Goal: Transaction & Acquisition: Purchase product/service

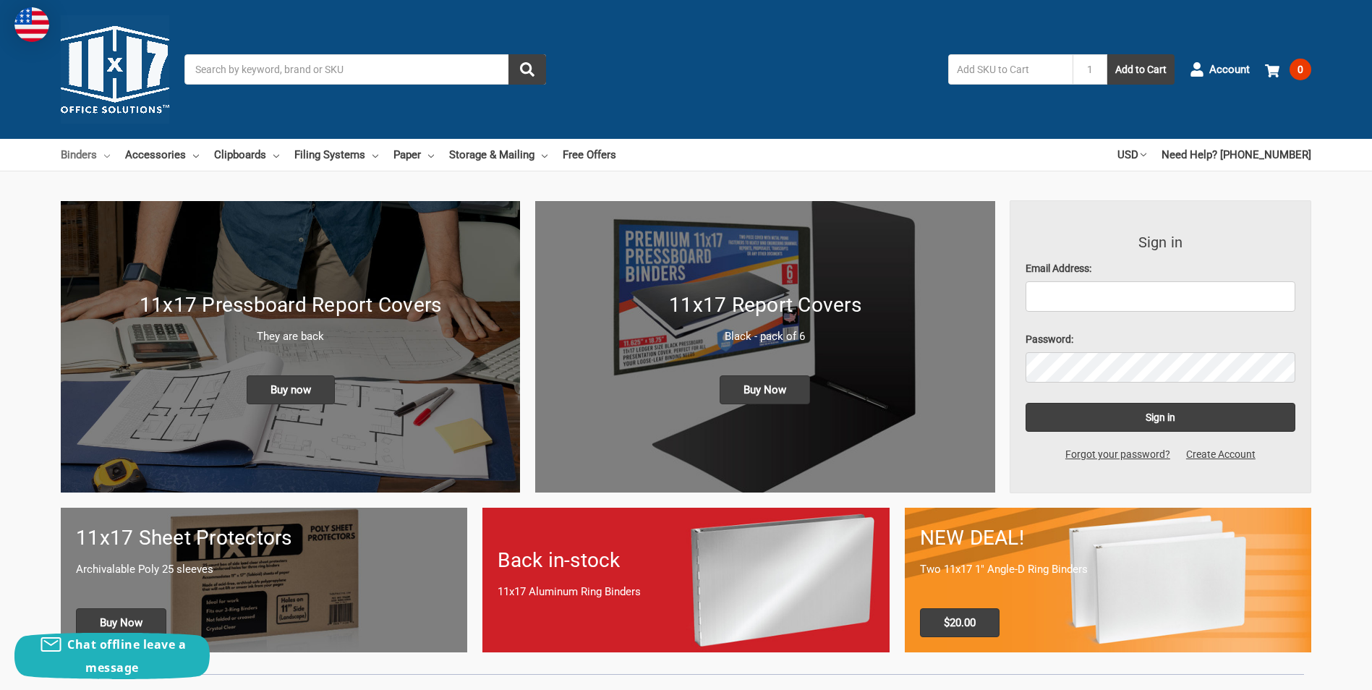
click at [92, 153] on link "Binders" at bounding box center [85, 155] width 49 height 32
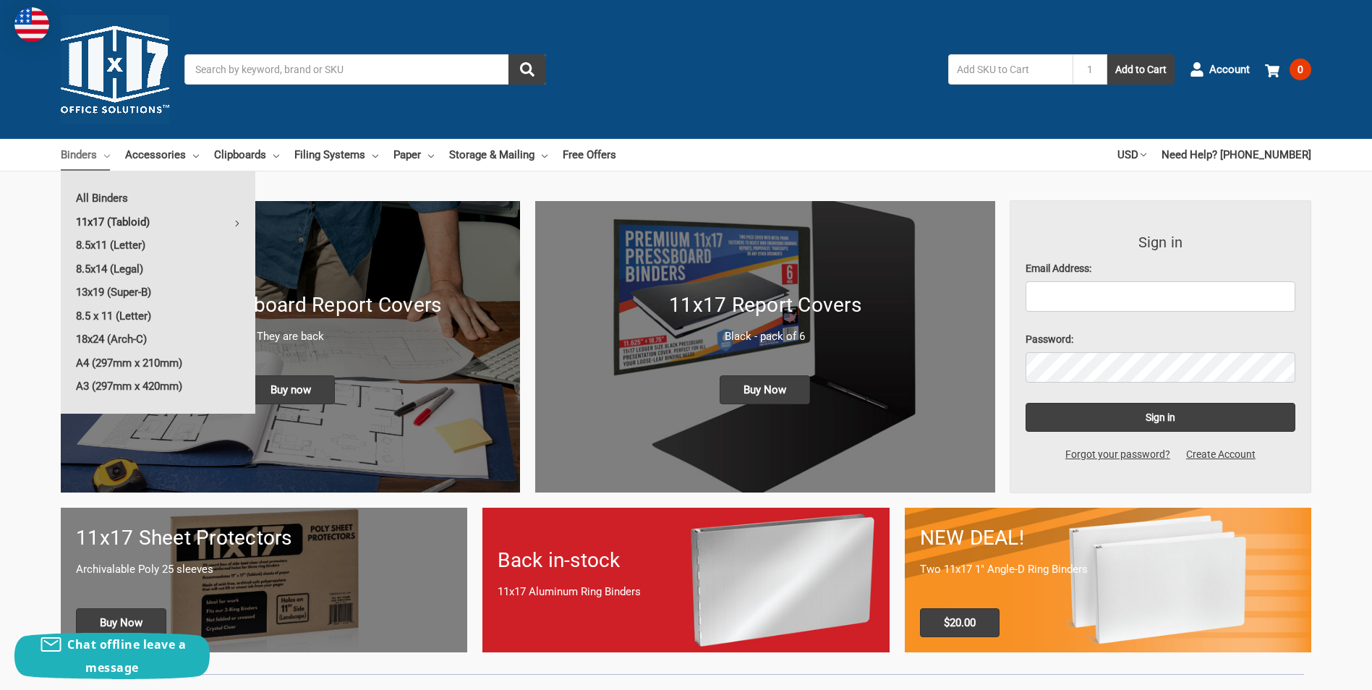
click at [124, 221] on link "11x17 (Tabloid)" at bounding box center [158, 221] width 195 height 23
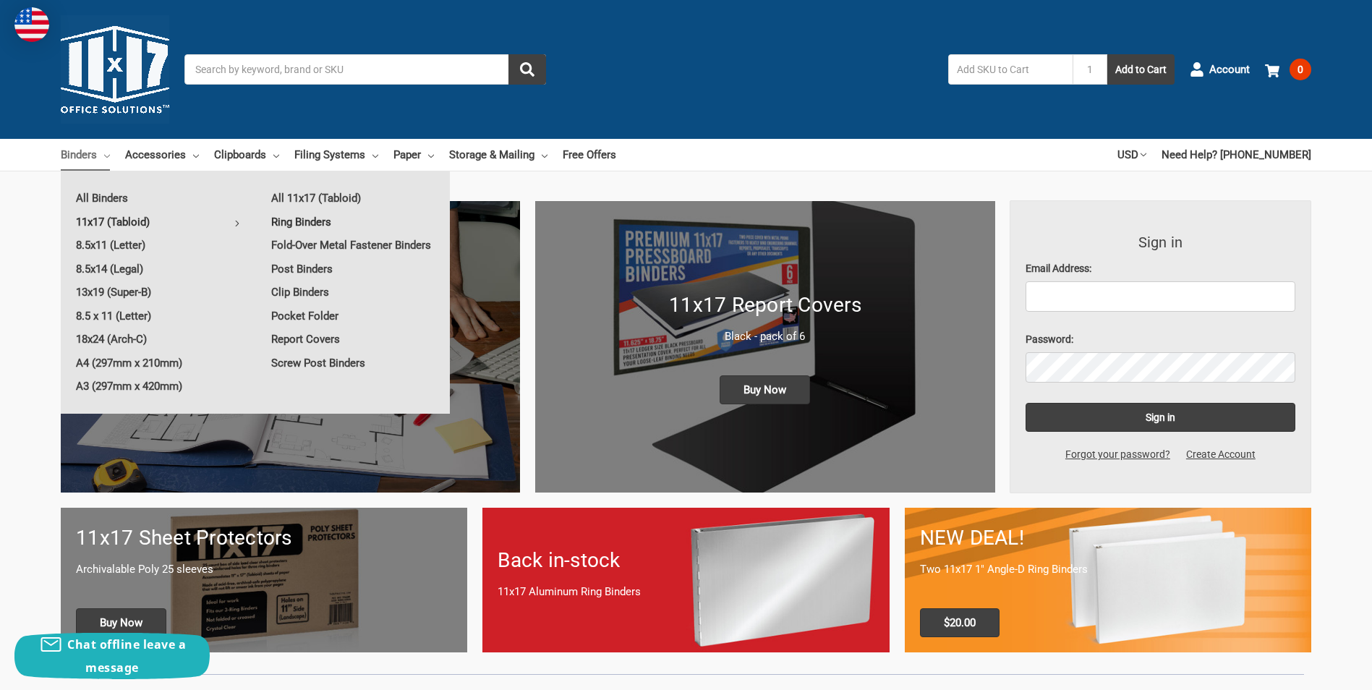
click at [317, 223] on link "Ring Binders" at bounding box center [353, 221] width 194 height 23
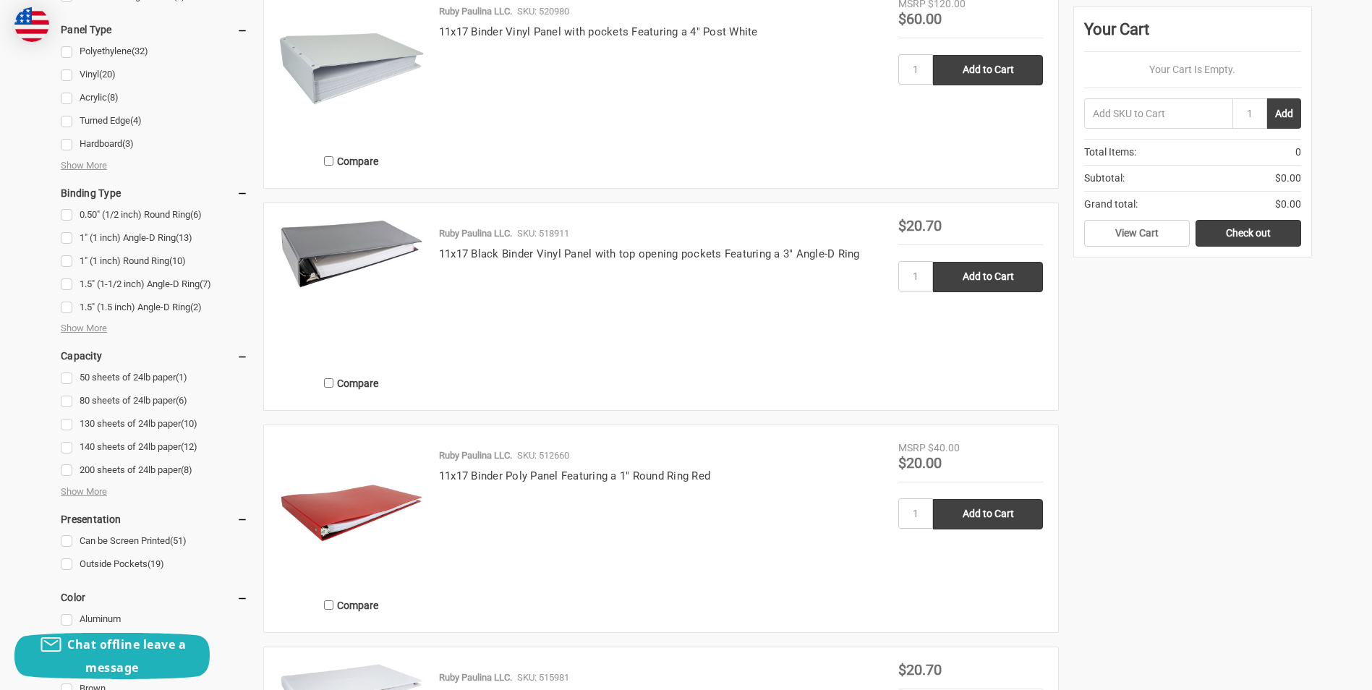
scroll to position [723, 0]
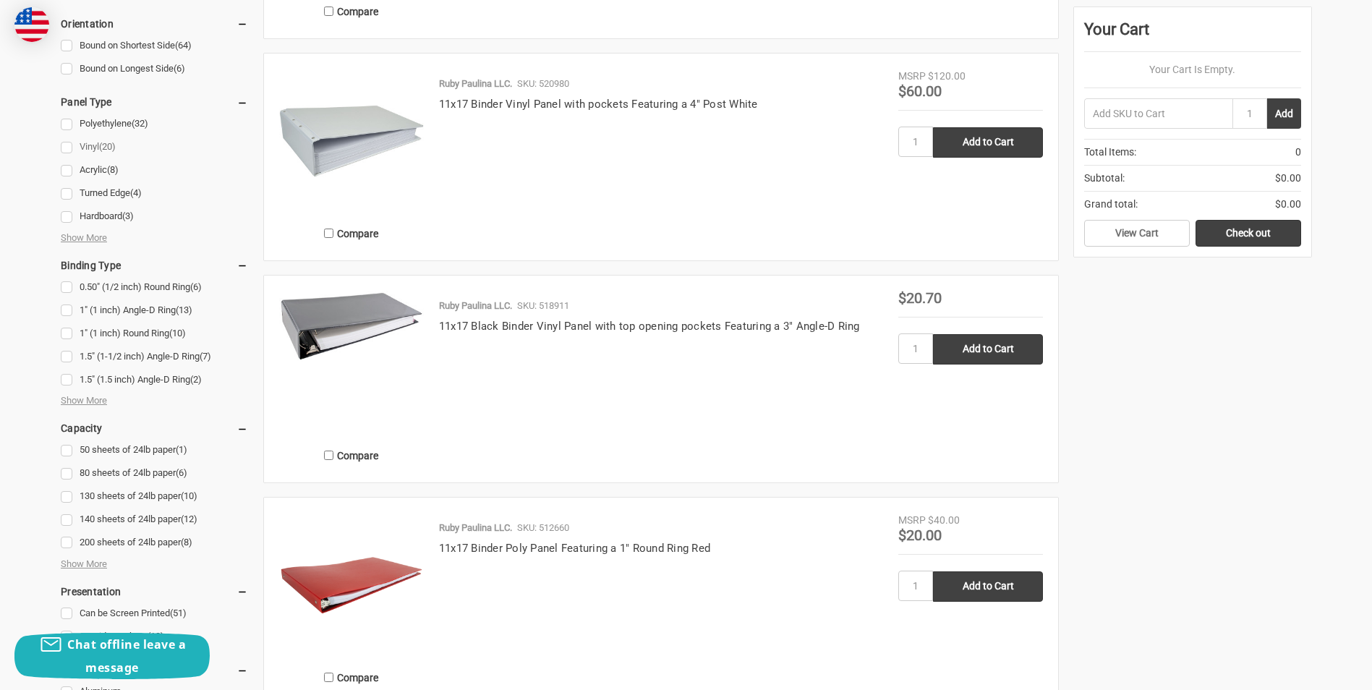
click at [66, 148] on link "Vinyl (20)" at bounding box center [154, 147] width 187 height 20
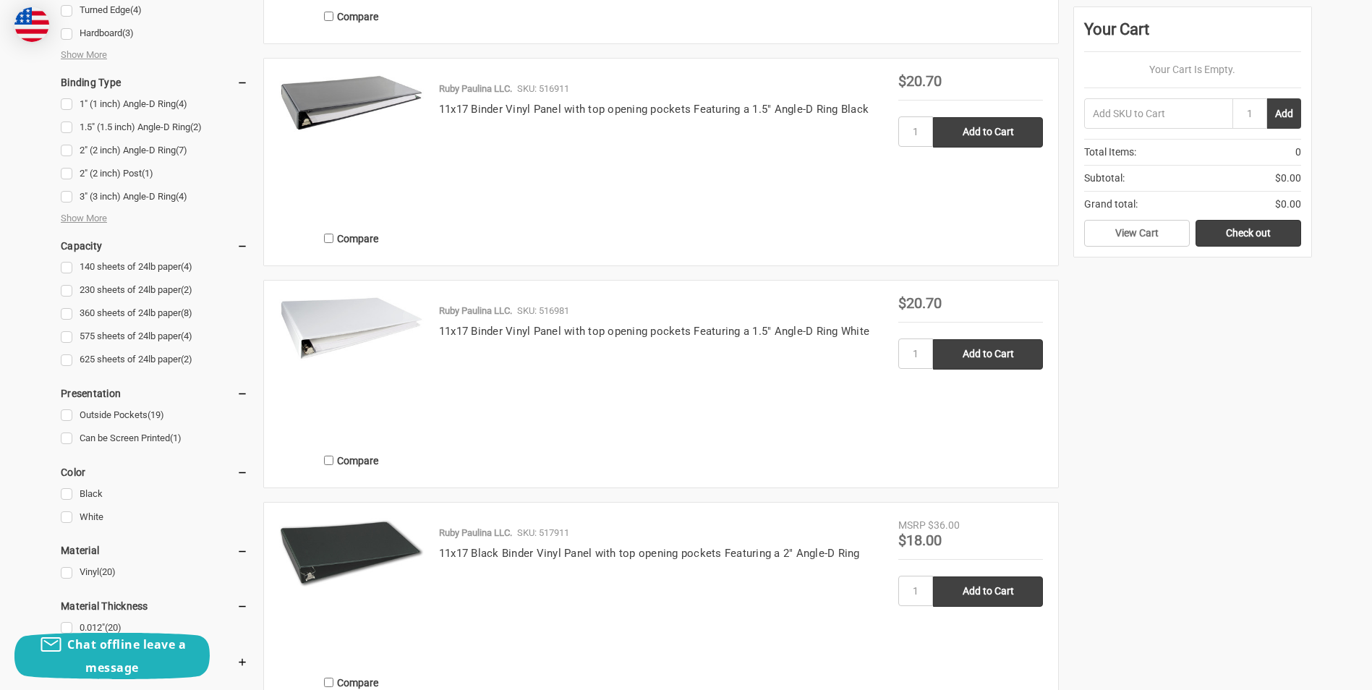
scroll to position [868, 0]
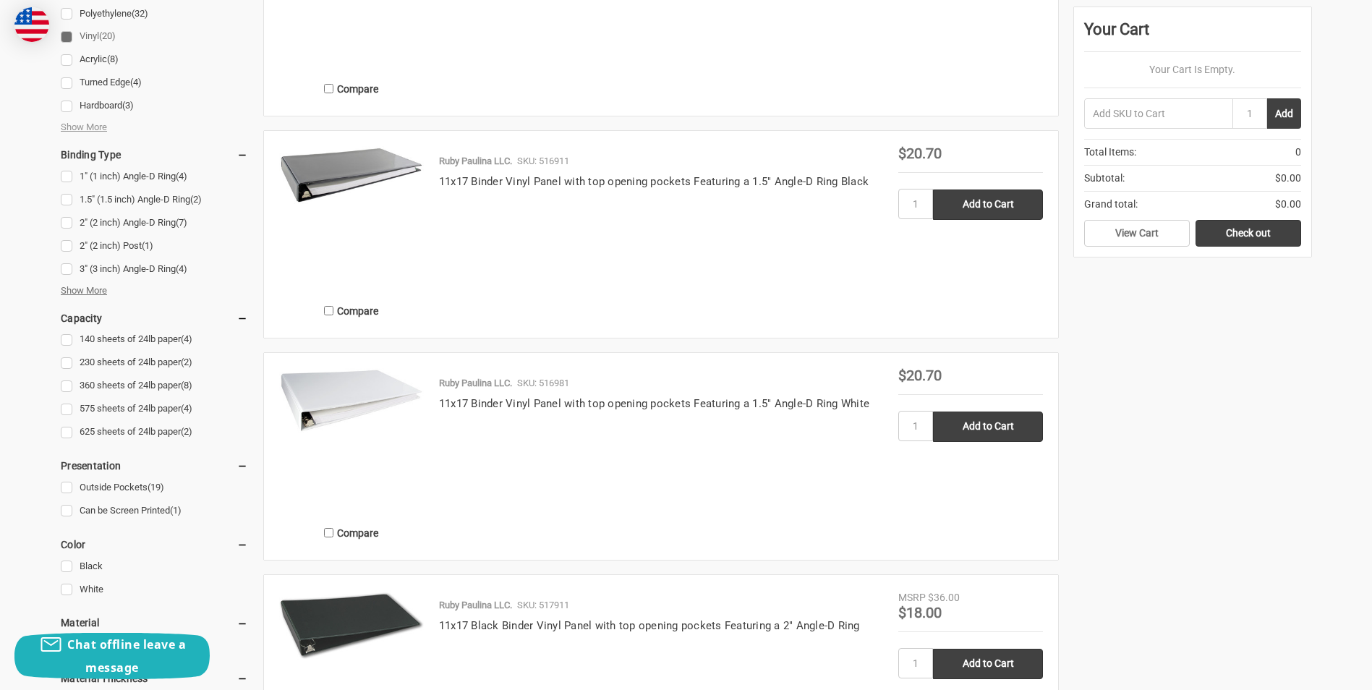
click at [87, 289] on span "Show More" at bounding box center [84, 290] width 46 height 14
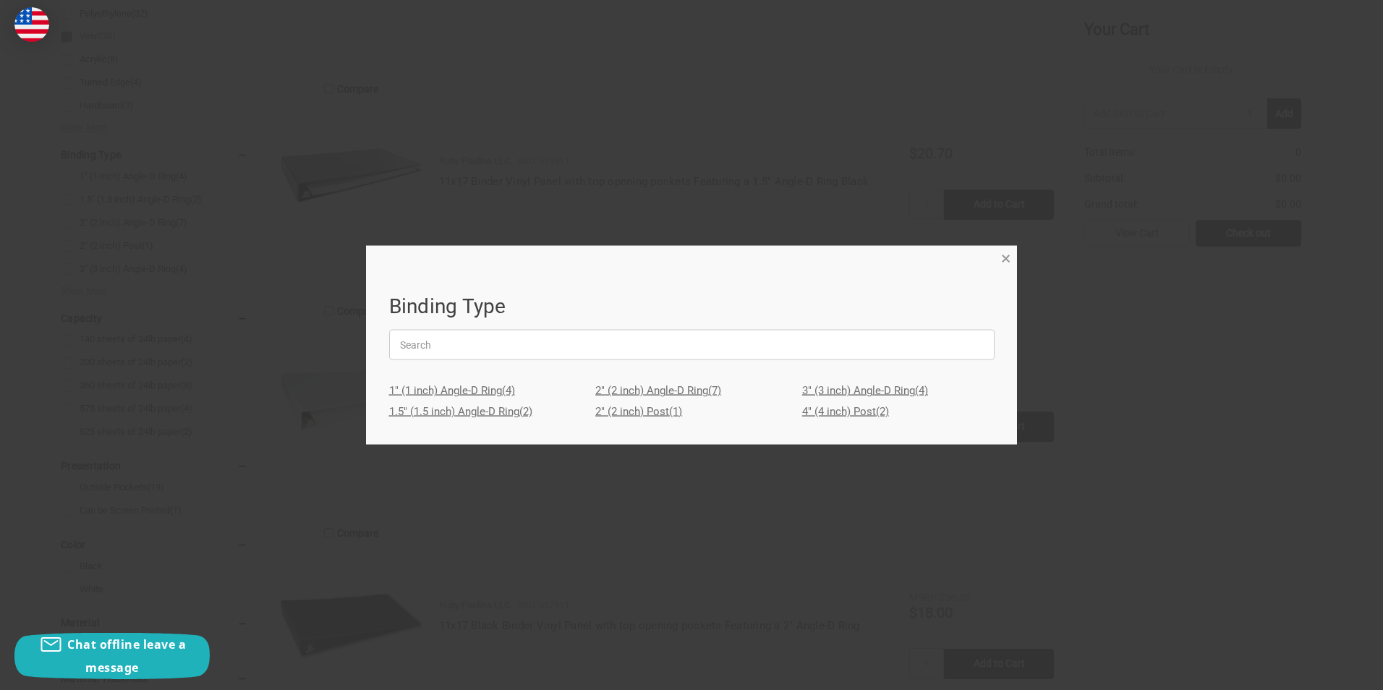
click at [1003, 256] on span "×" at bounding box center [1005, 258] width 9 height 21
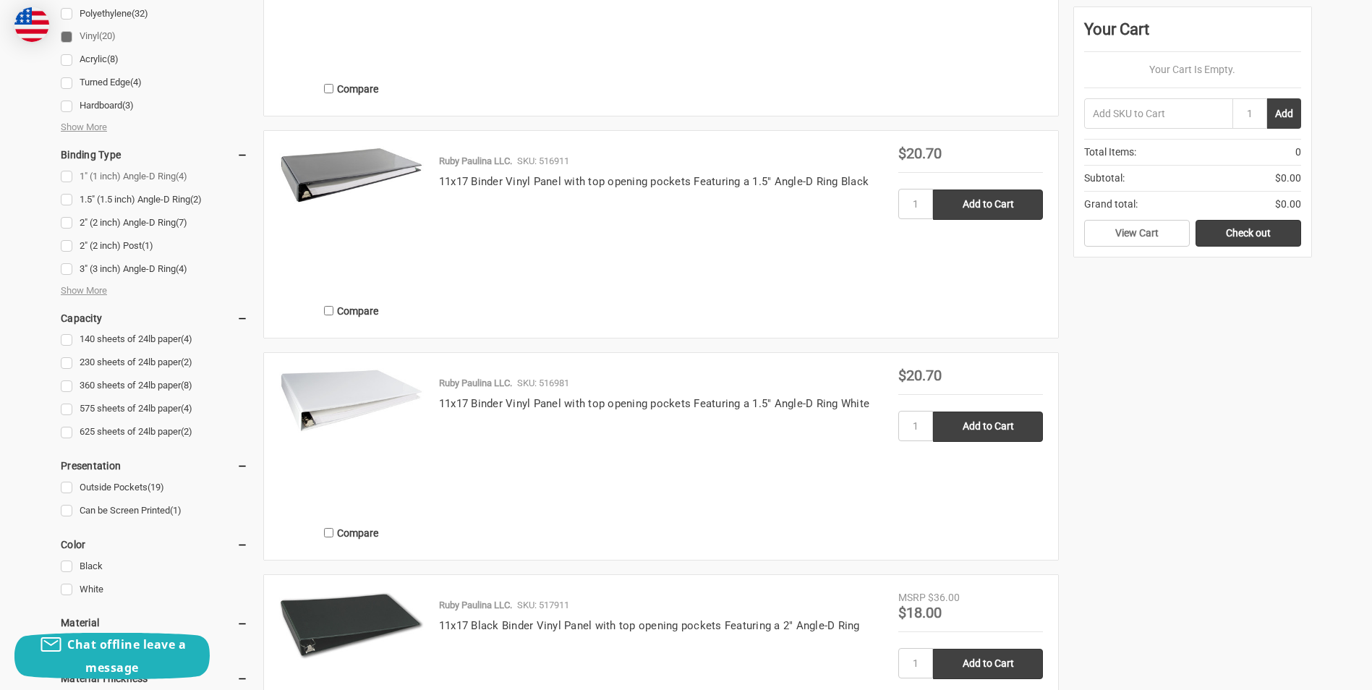
click at [65, 177] on link "1" (1 inch) Angle-D Ring (4)" at bounding box center [154, 177] width 187 height 20
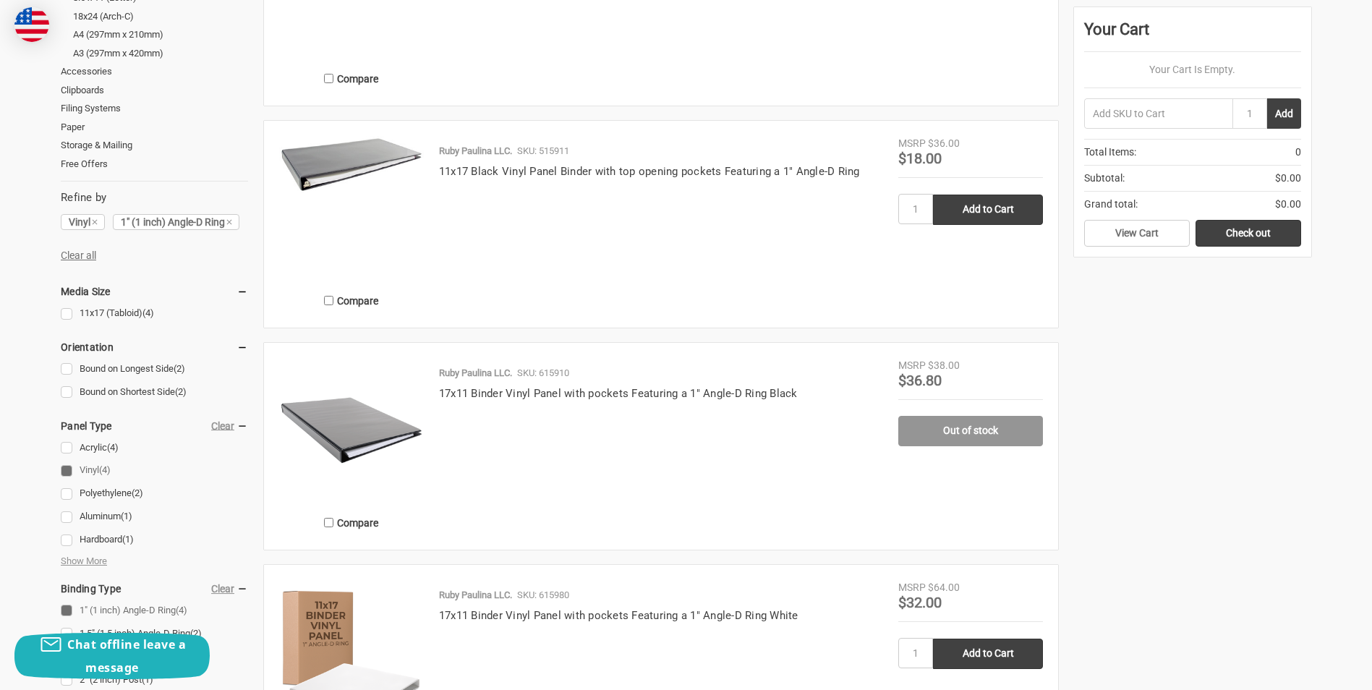
scroll to position [651, 0]
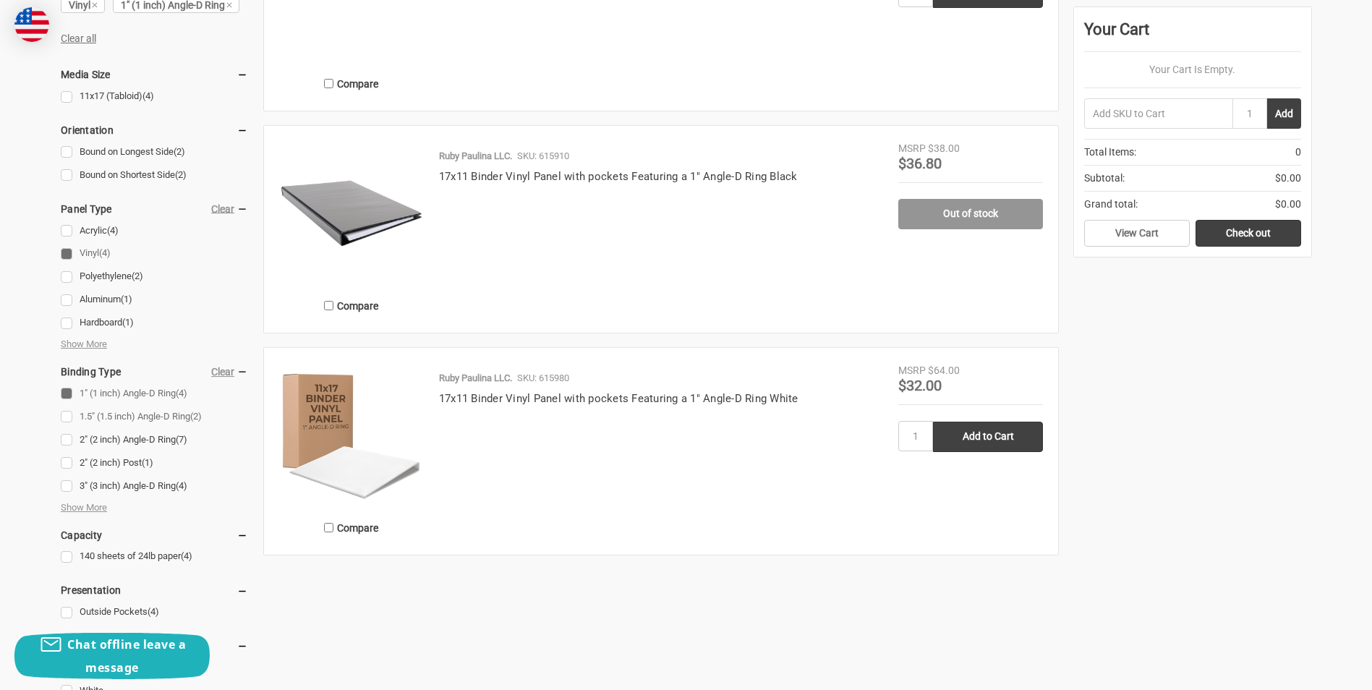
click at [65, 416] on link "1.5" (1.5 inch) Angle-D Ring (2)" at bounding box center [154, 417] width 187 height 20
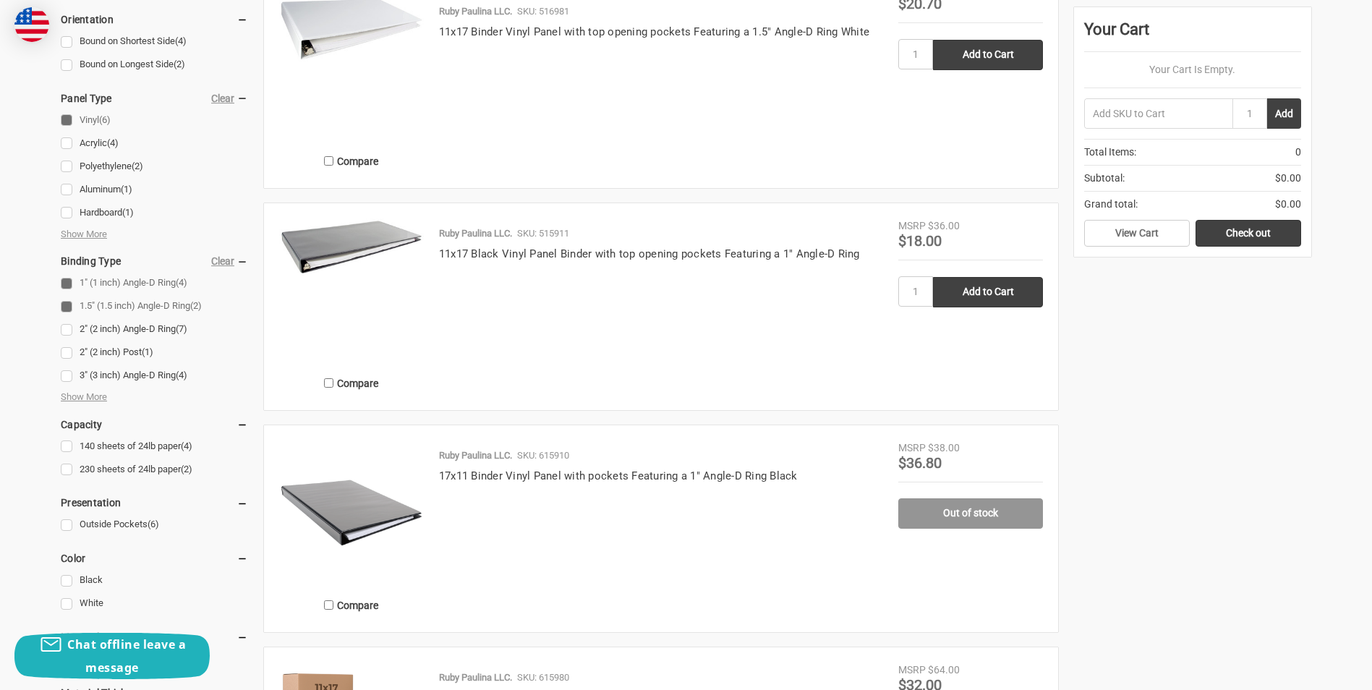
scroll to position [868, 0]
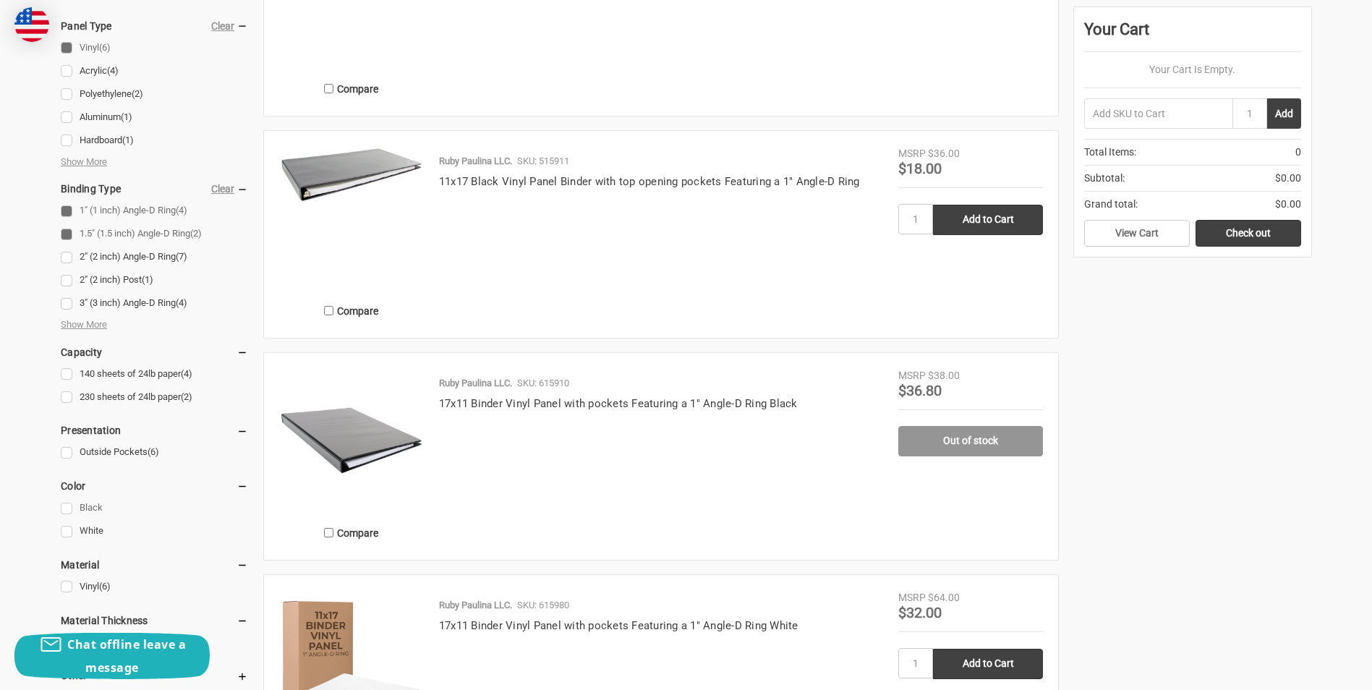
click at [66, 508] on link "Black" at bounding box center [154, 508] width 187 height 20
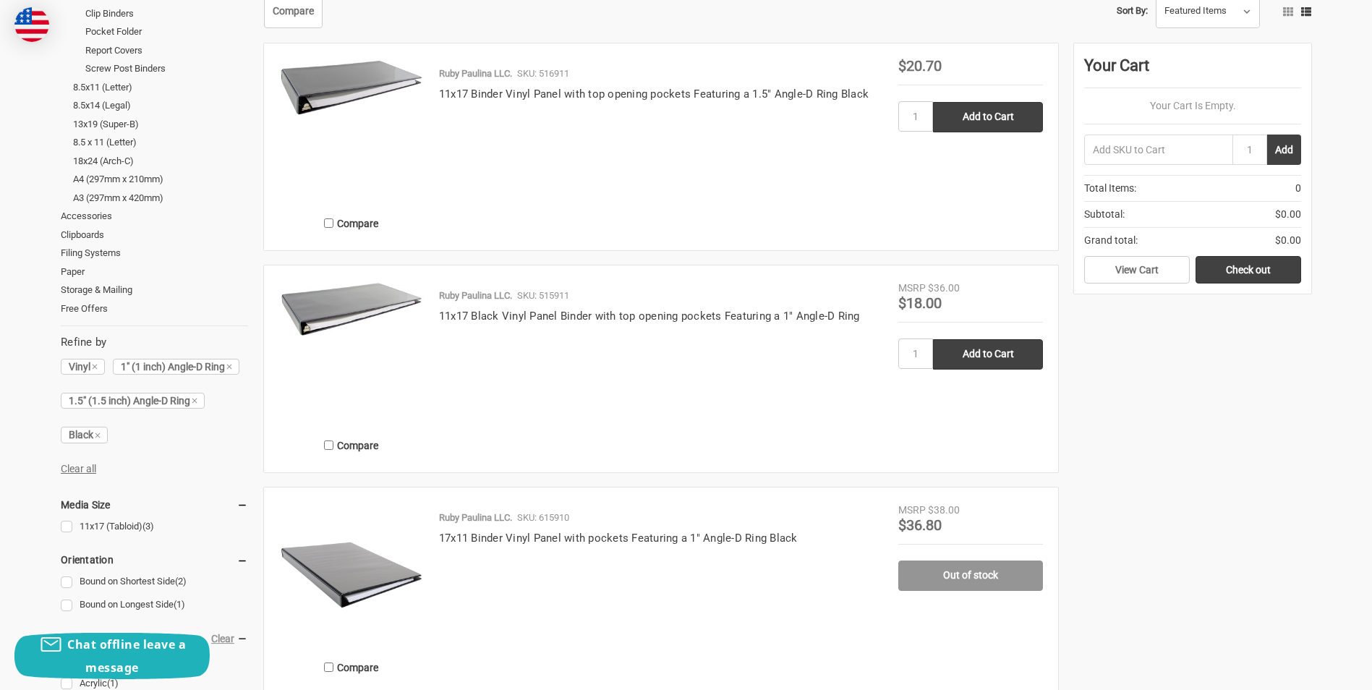
scroll to position [217, 0]
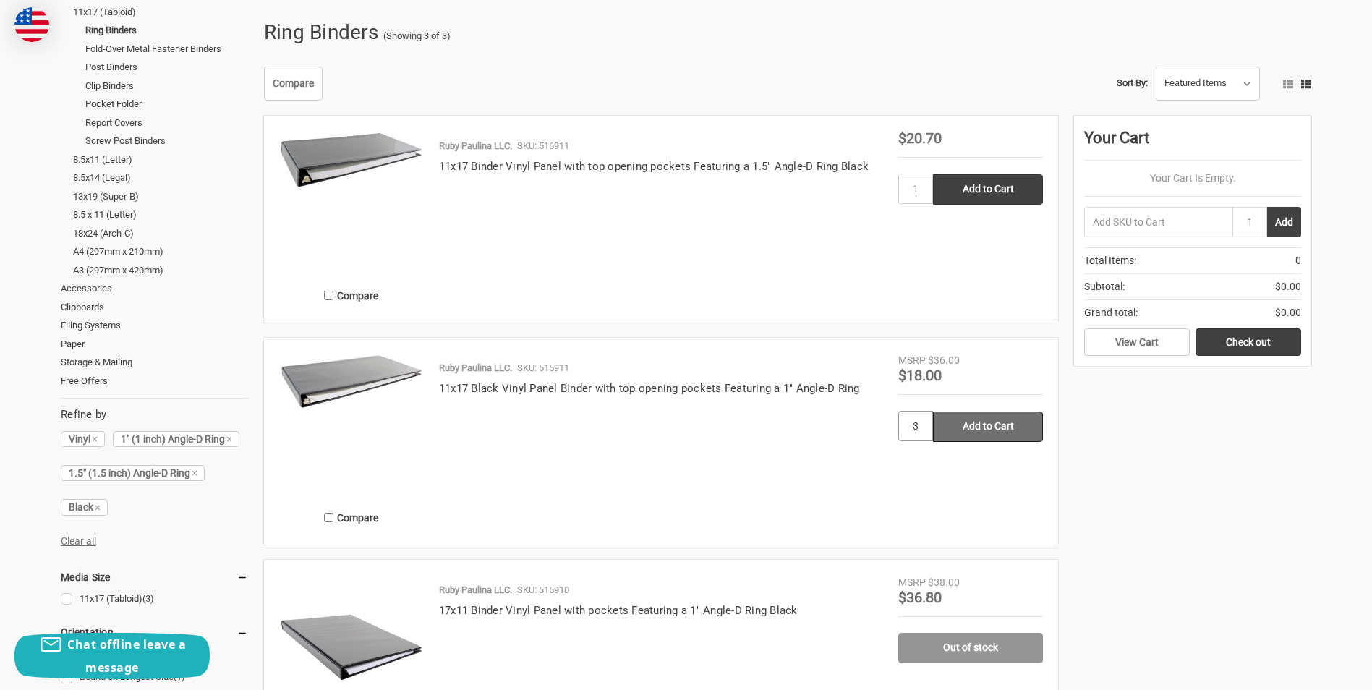
type input "3"
click at [972, 433] on input "Add to Cart" at bounding box center [988, 426] width 110 height 30
type input "Add to Cart"
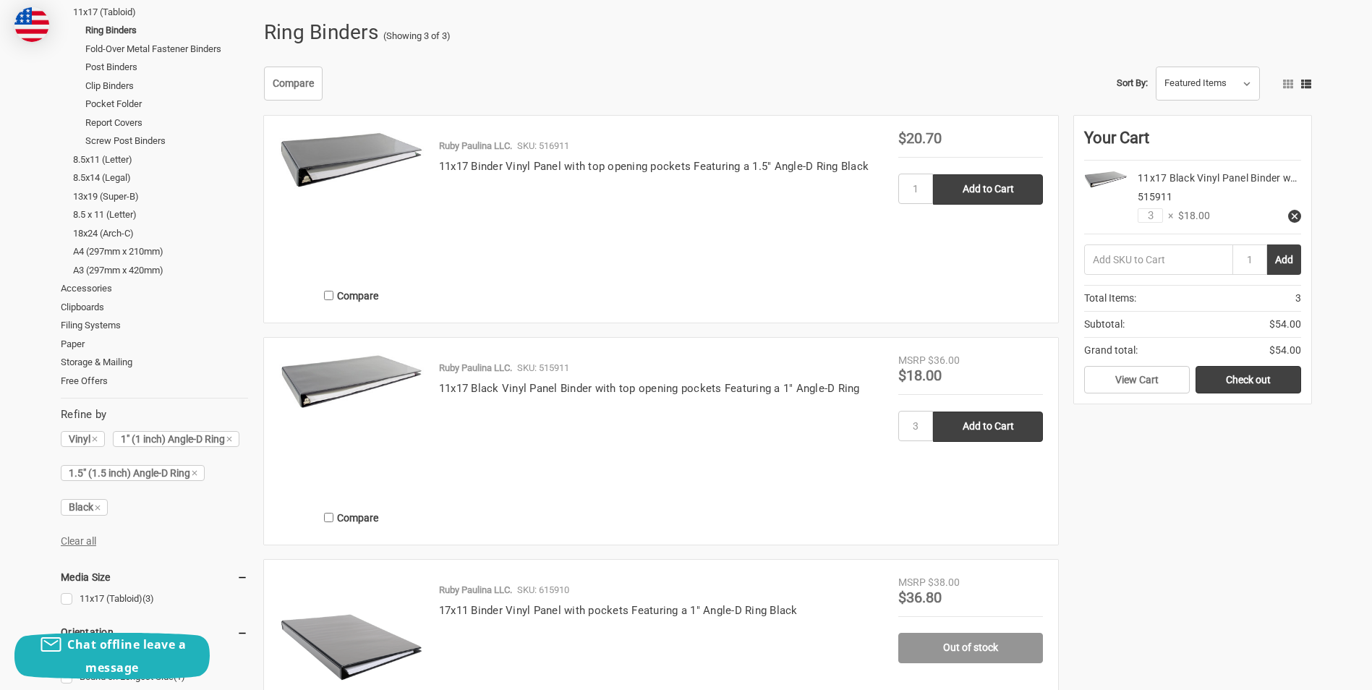
scroll to position [0, 0]
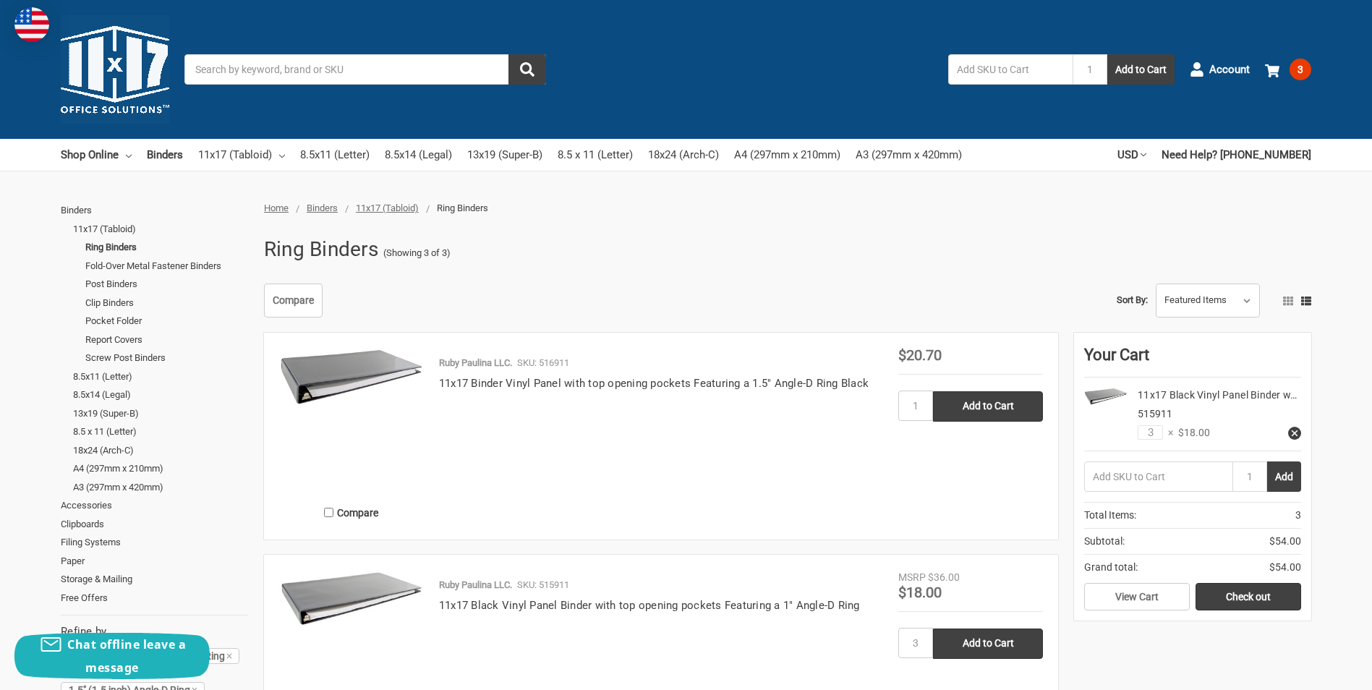
click at [285, 205] on span "Home" at bounding box center [276, 207] width 25 height 11
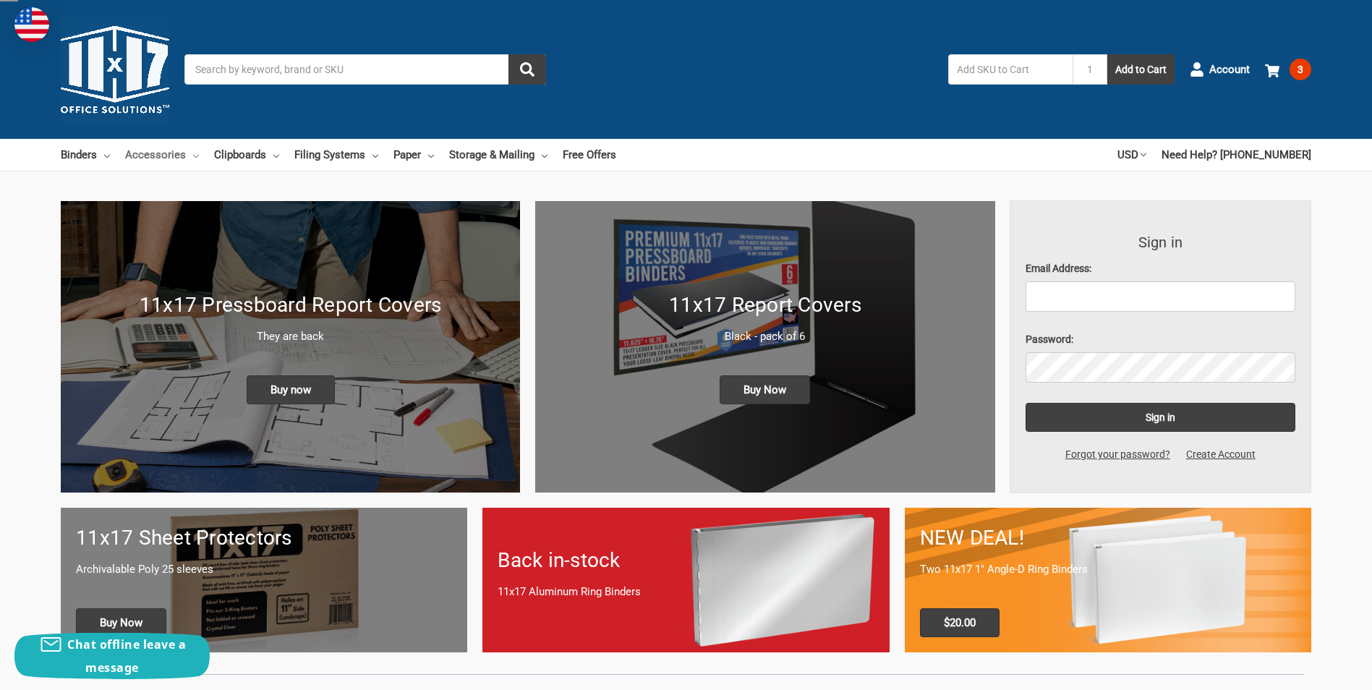
click at [187, 154] on link "Accessories" at bounding box center [162, 155] width 74 height 32
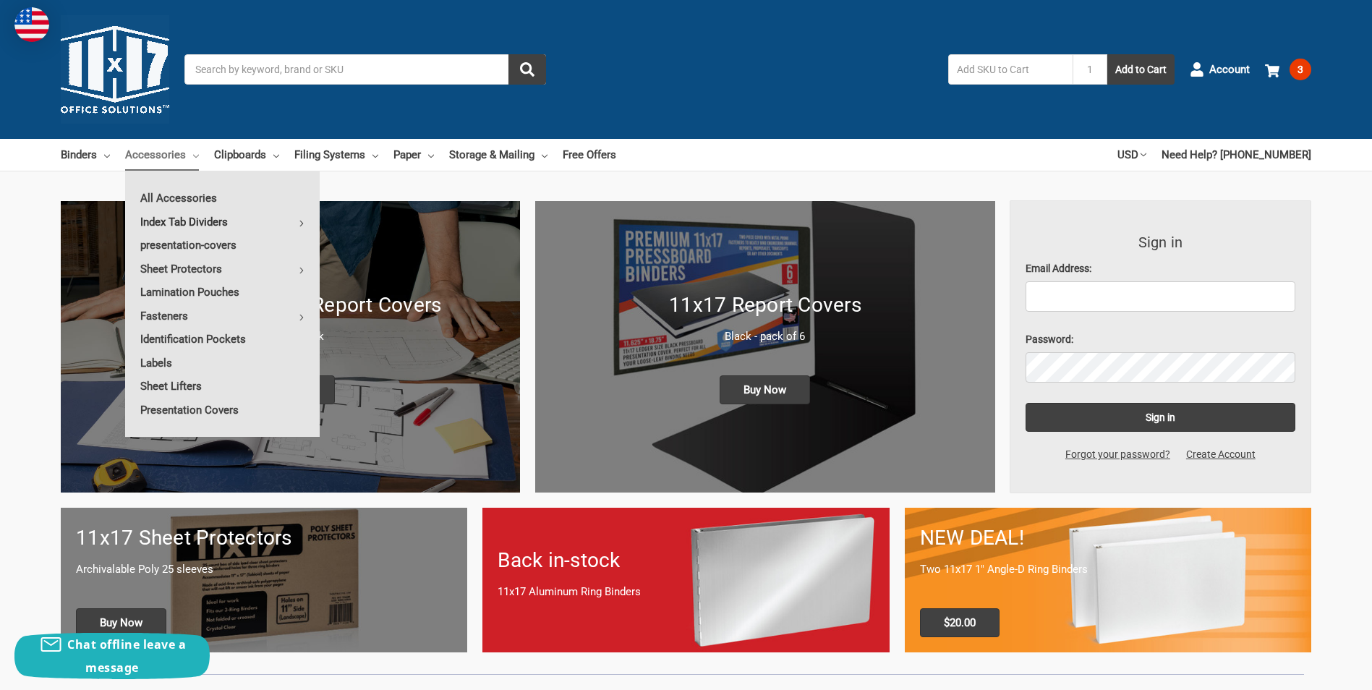
click at [302, 223] on use at bounding box center [301, 224] width 3 height 6
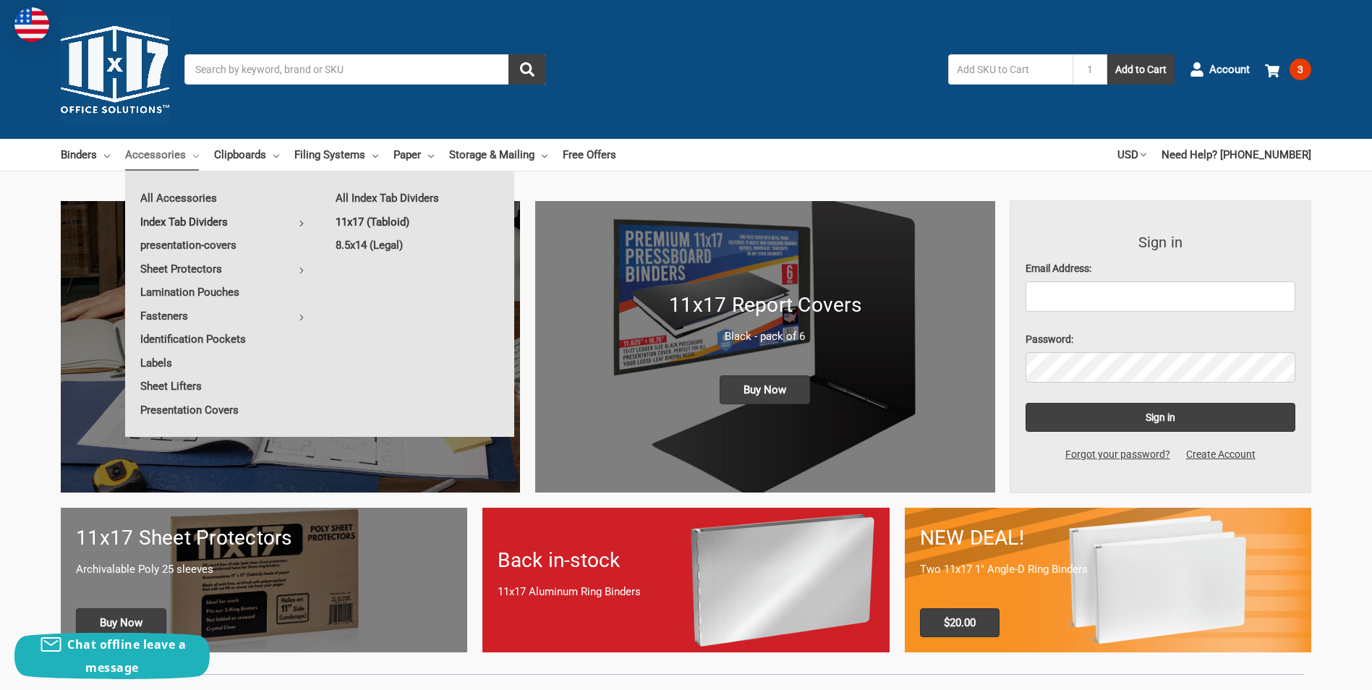
click at [362, 221] on link "11x17 (Tabloid)" at bounding box center [417, 221] width 194 height 23
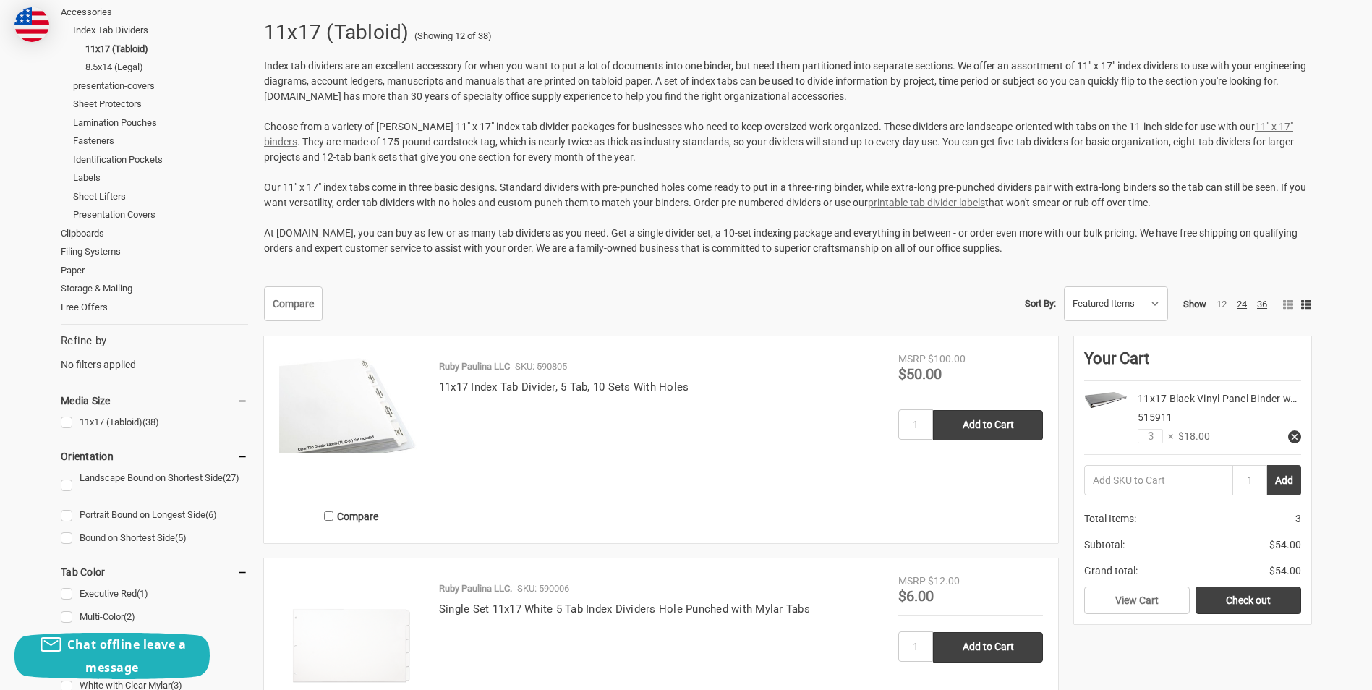
scroll to position [289, 0]
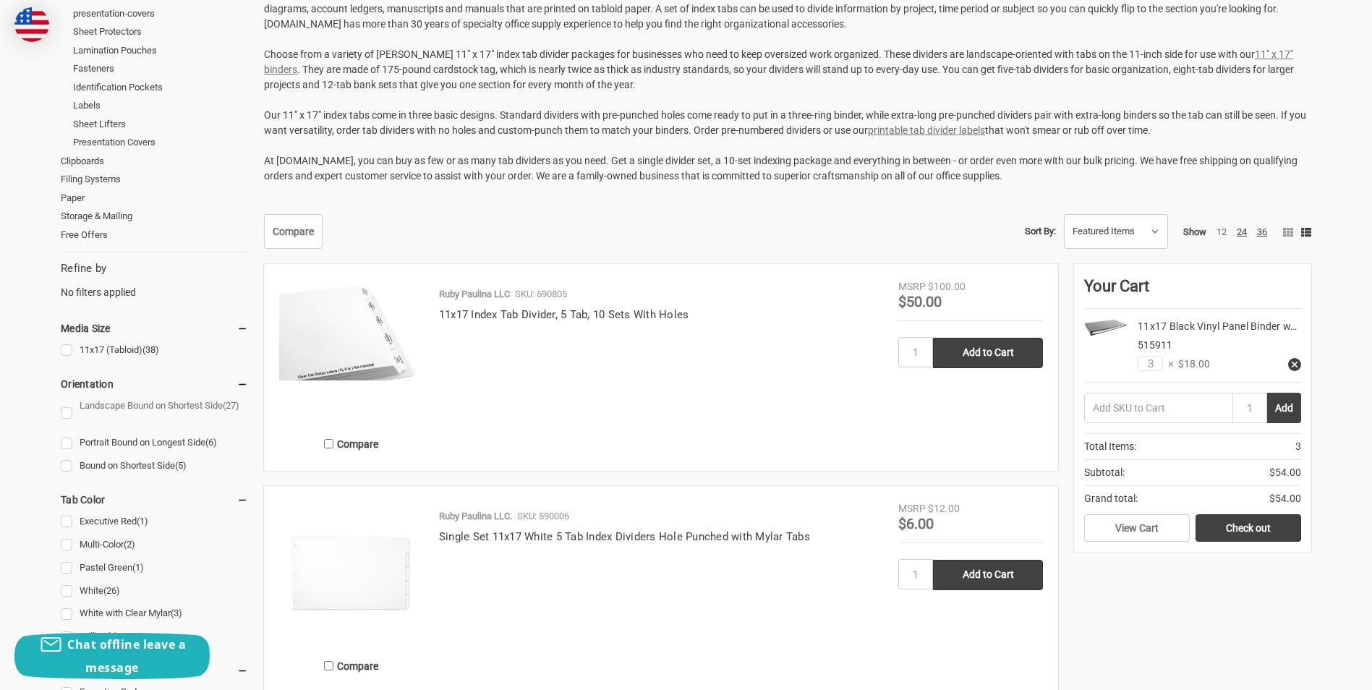
click at [66, 412] on link "Landscape Bound on Shortest Side (27)" at bounding box center [154, 412] width 187 height 33
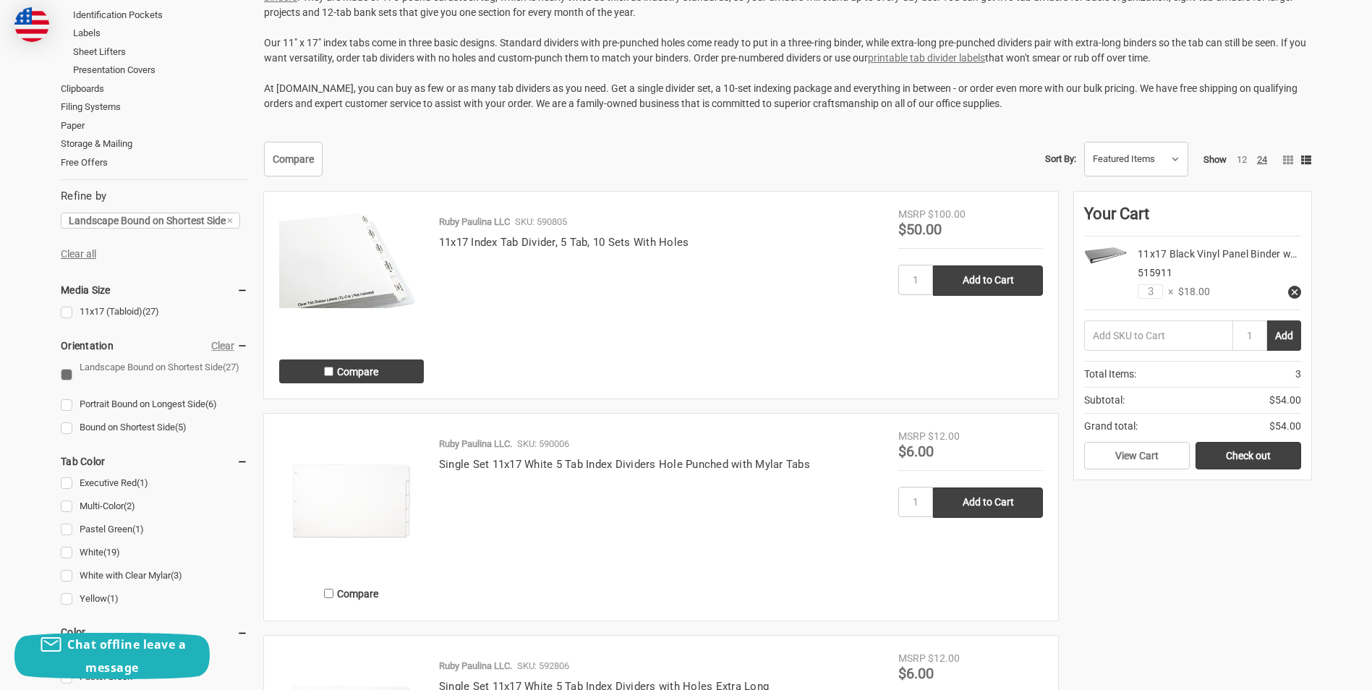
scroll to position [434, 0]
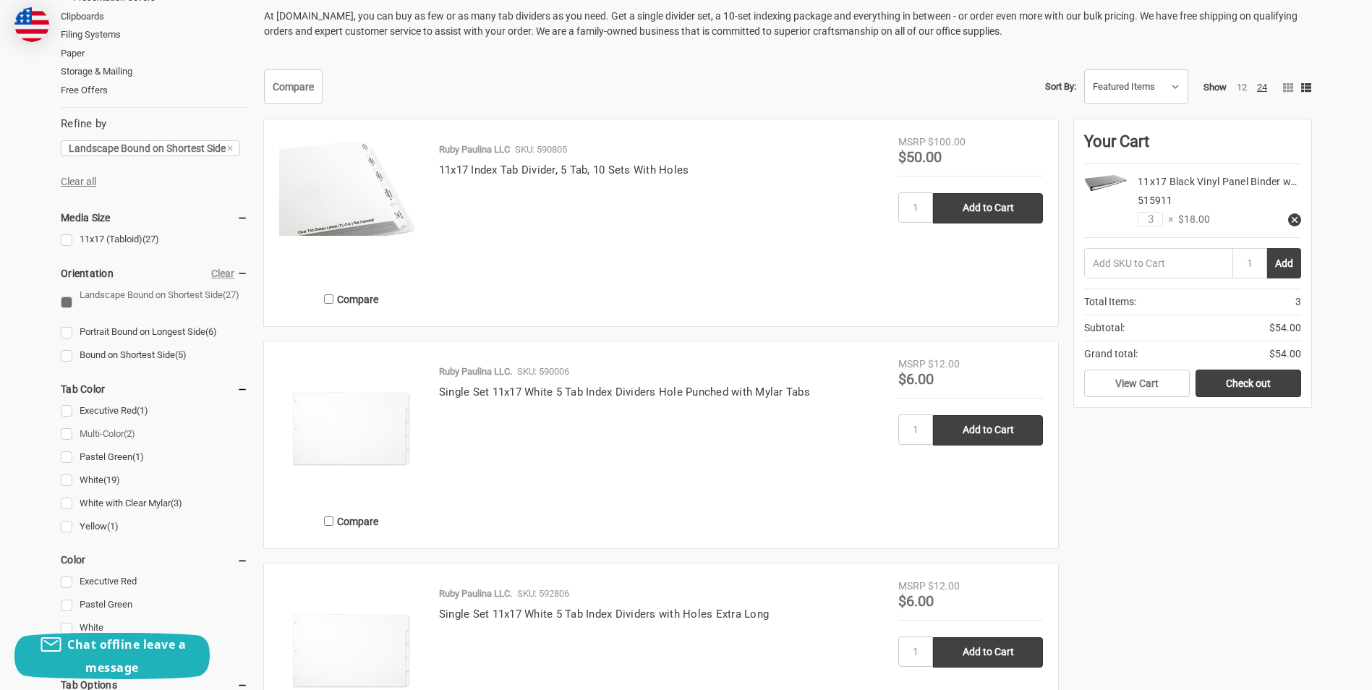
click at [66, 435] on link "Multi-Color (2)" at bounding box center [154, 434] width 187 height 20
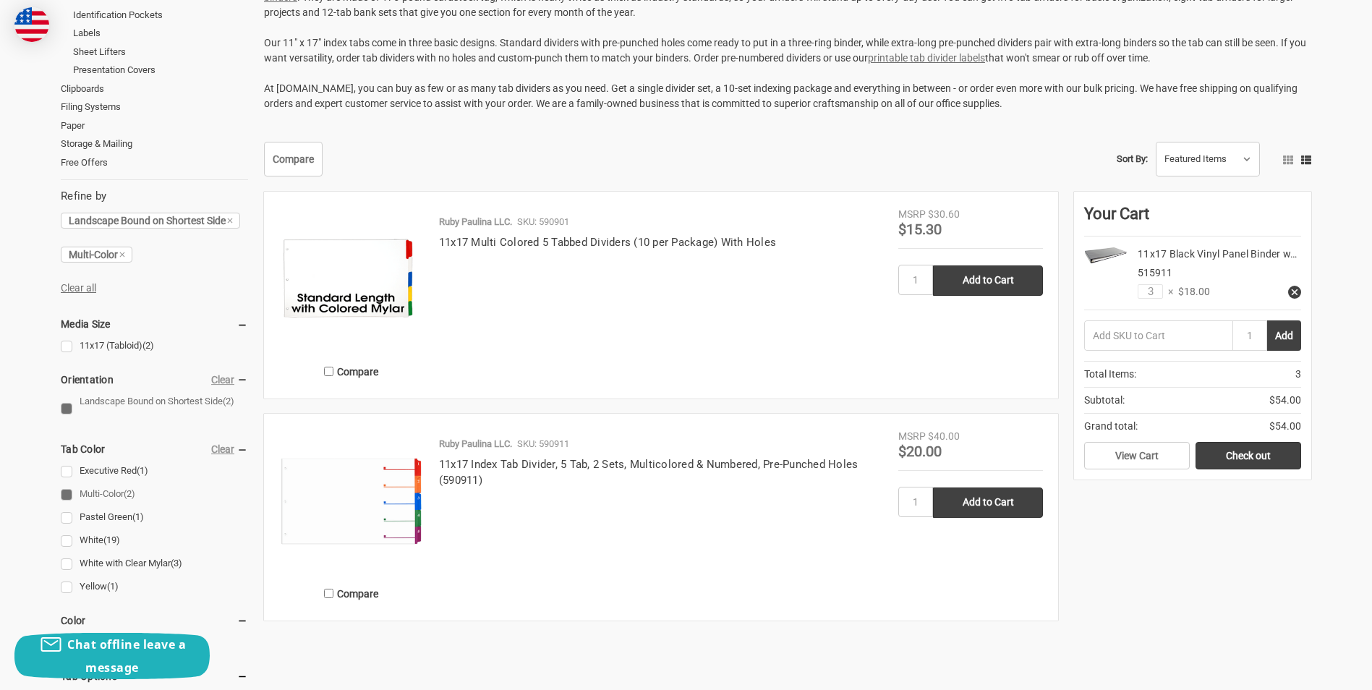
scroll to position [434, 0]
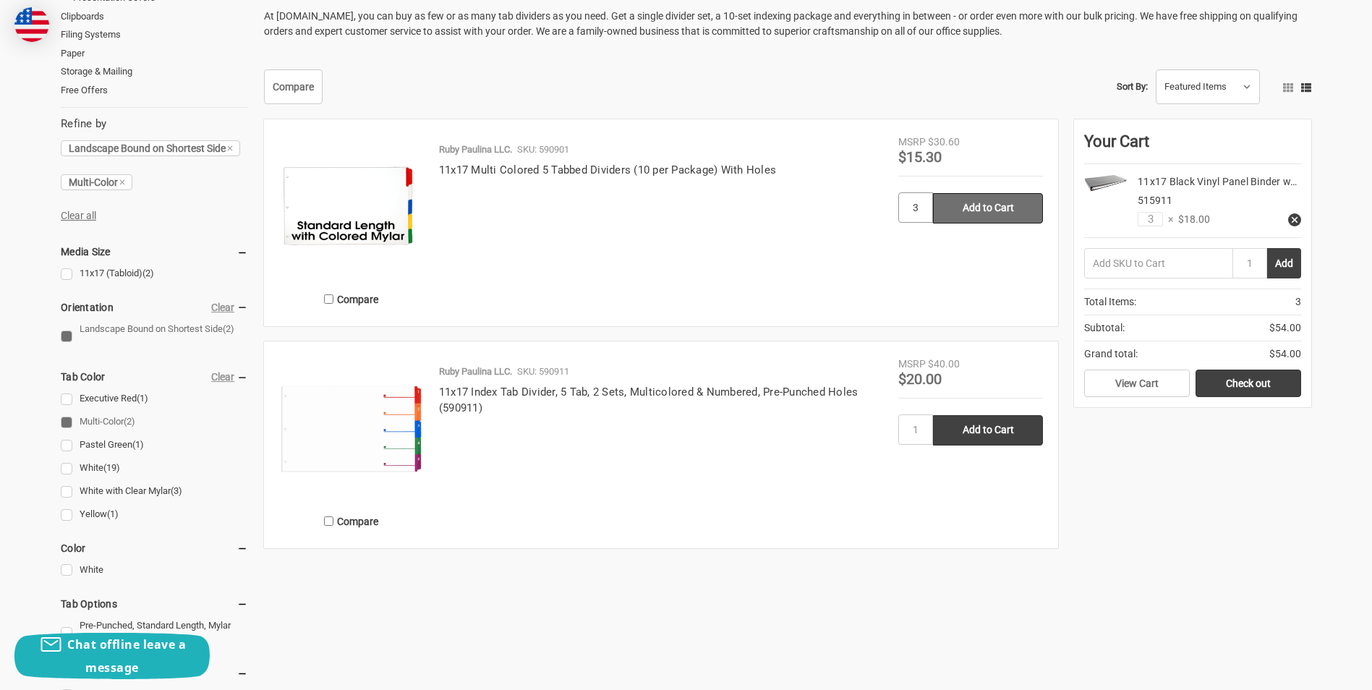
type input "3"
click at [1010, 207] on input "Add to Cart" at bounding box center [988, 208] width 110 height 30
type input "Add to Cart"
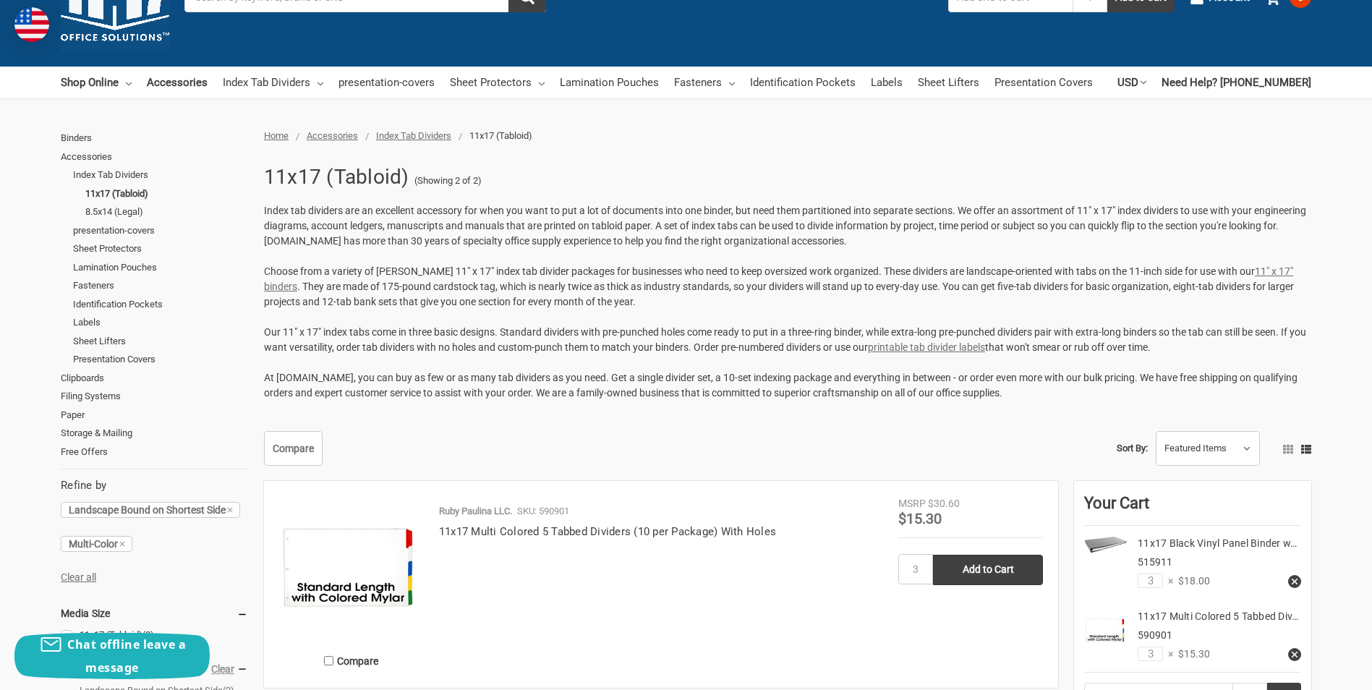
scroll to position [0, 0]
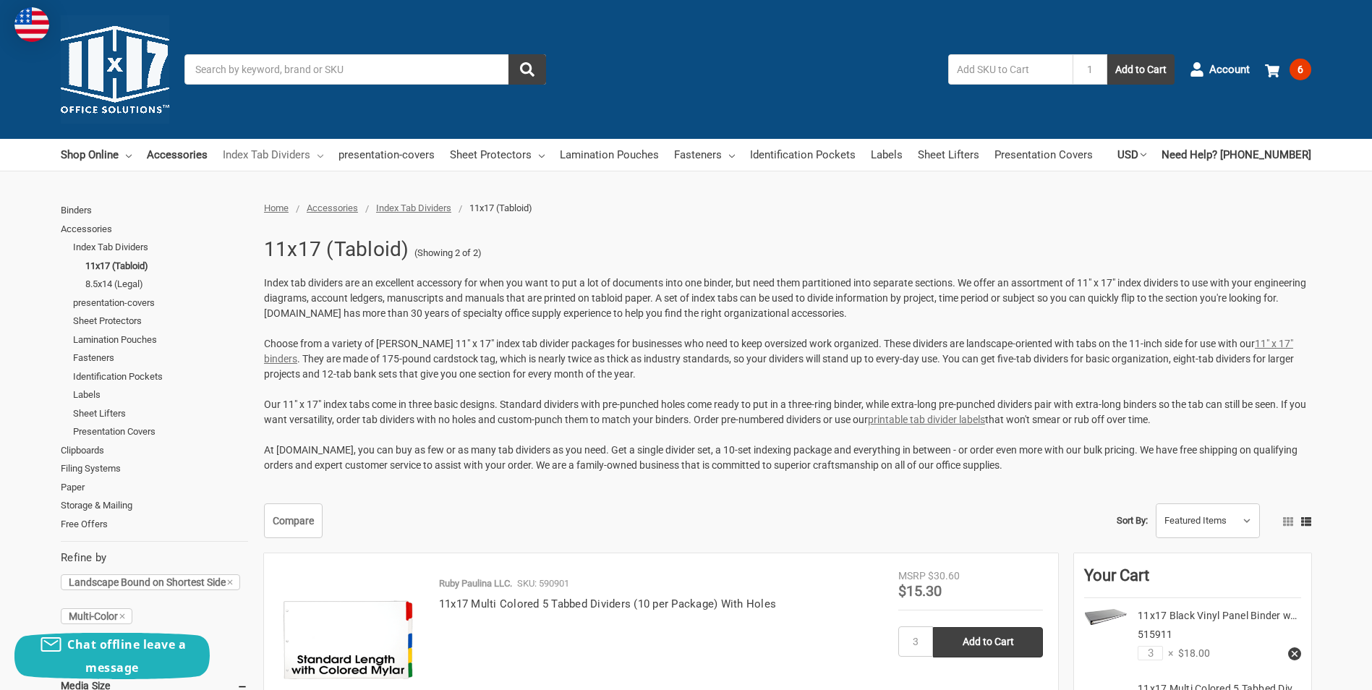
click at [301, 155] on link "Index Tab Dividers" at bounding box center [273, 155] width 101 height 32
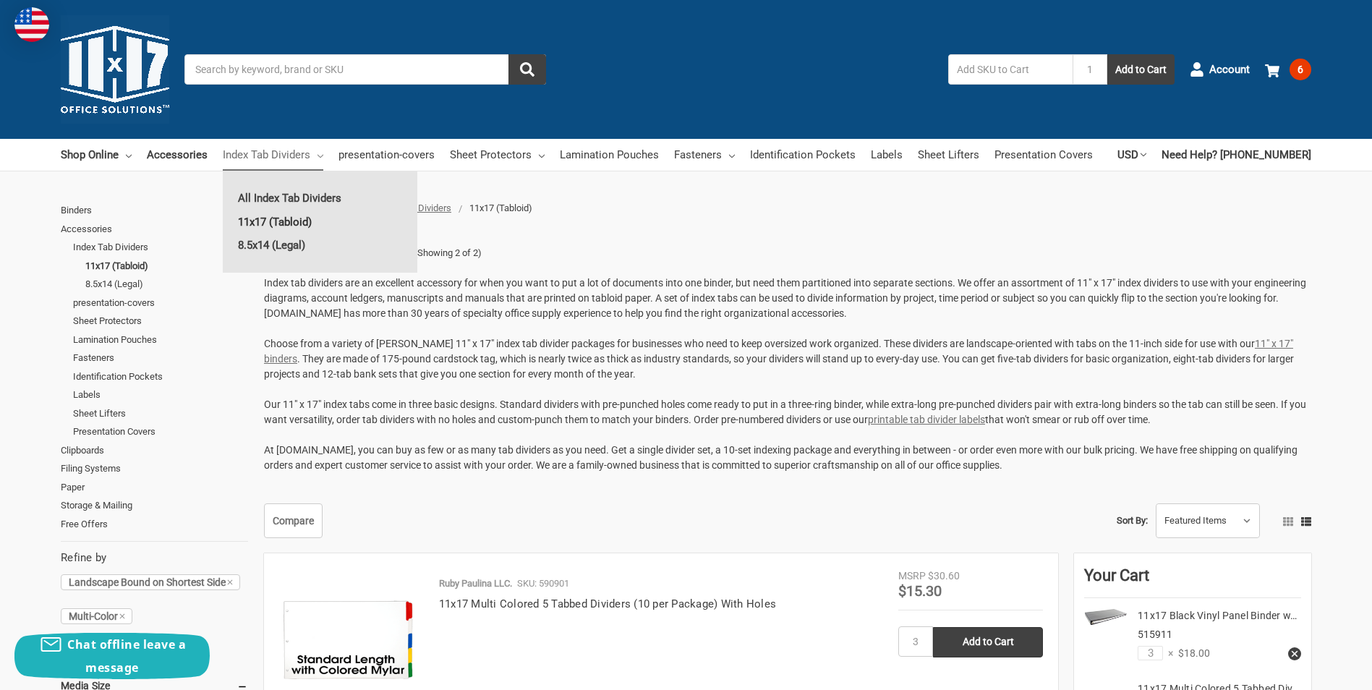
click at [289, 218] on link "11x17 (Tabloid)" at bounding box center [320, 221] width 195 height 23
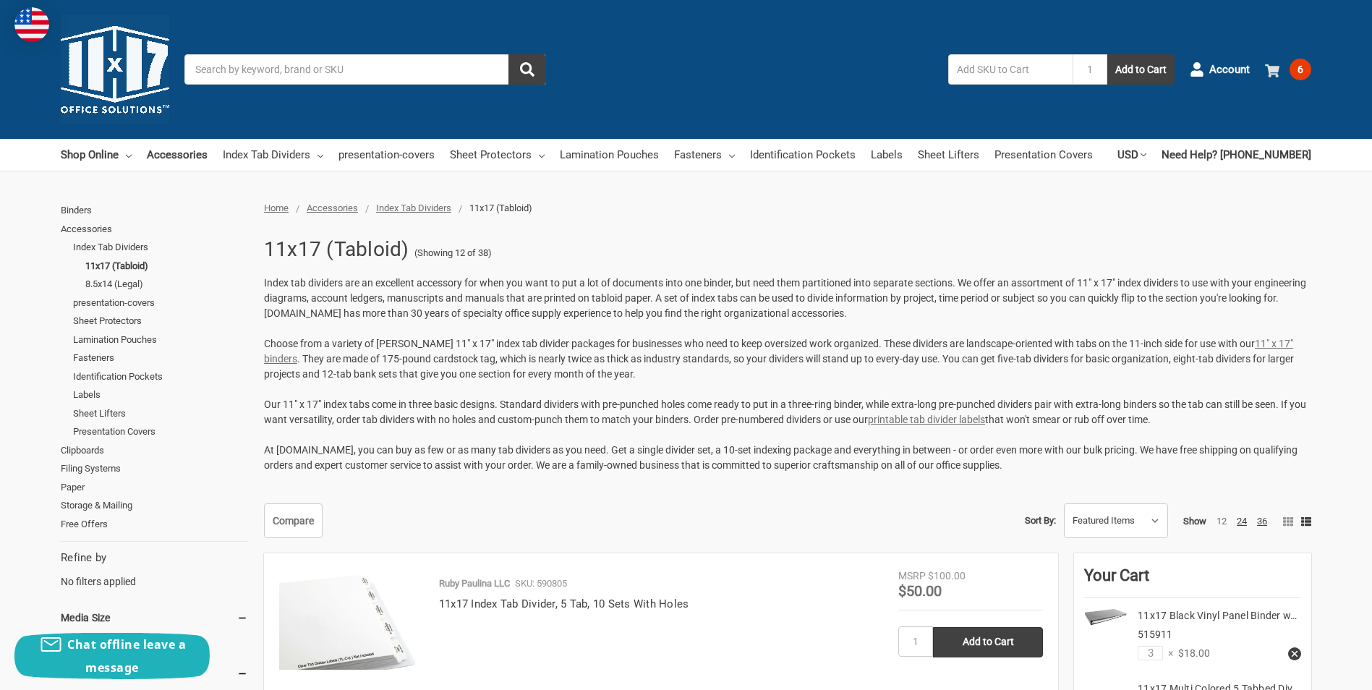
click at [1305, 72] on span "6" at bounding box center [1300, 70] width 22 height 22
